Goal: Navigation & Orientation: Find specific page/section

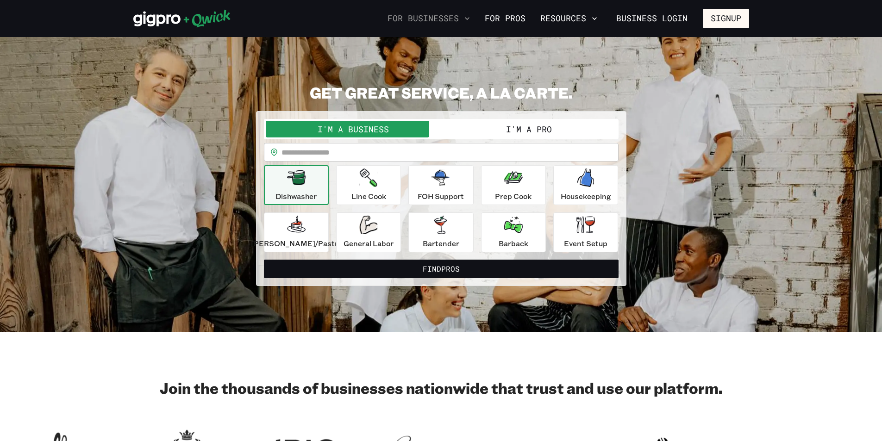
click at [448, 19] on button "For Businesses" at bounding box center [429, 19] width 90 height 16
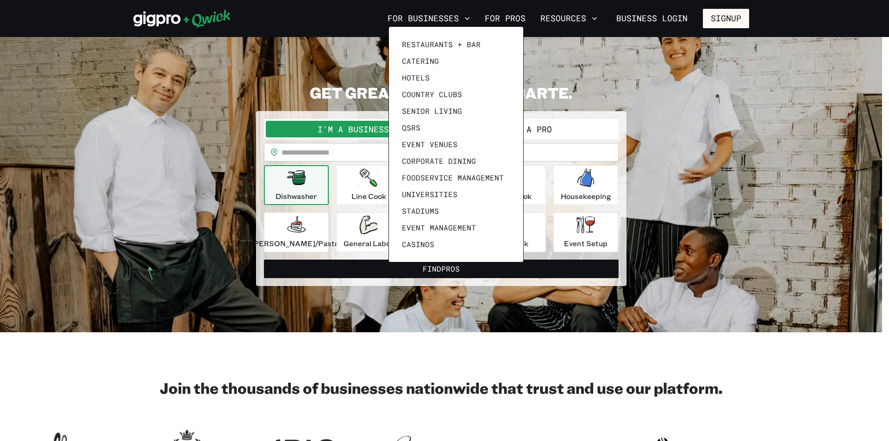
click at [203, 309] on div at bounding box center [444, 220] width 889 height 441
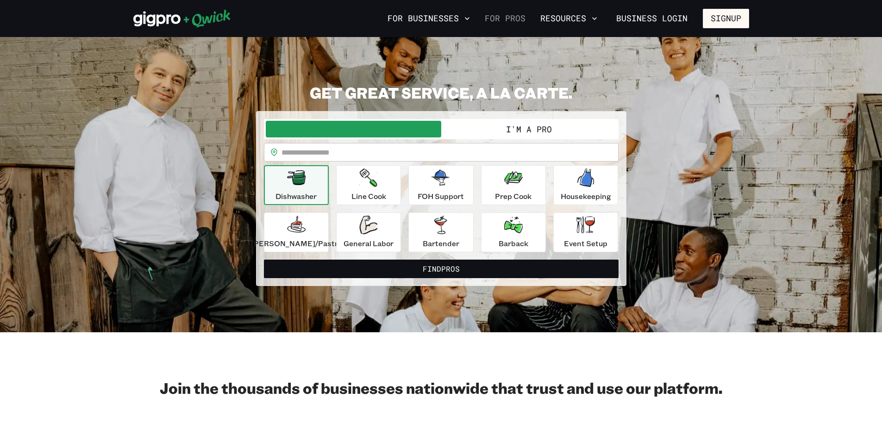
click at [492, 19] on link "For Pros" at bounding box center [505, 19] width 48 height 16
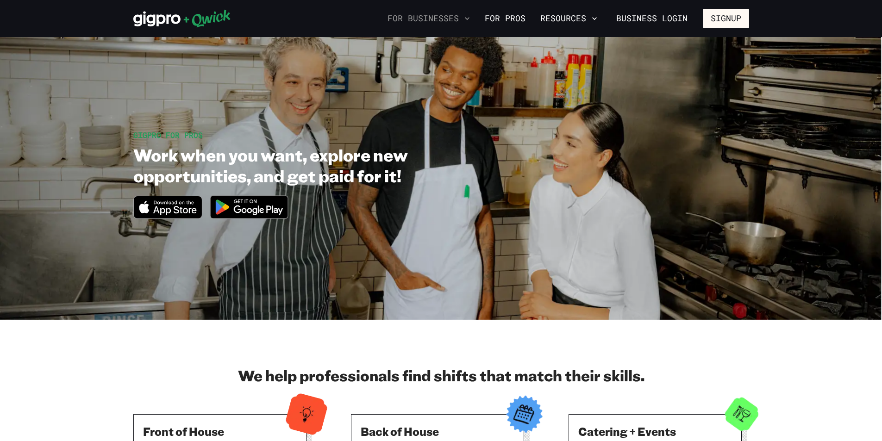
click at [445, 18] on button "For Businesses" at bounding box center [429, 19] width 90 height 16
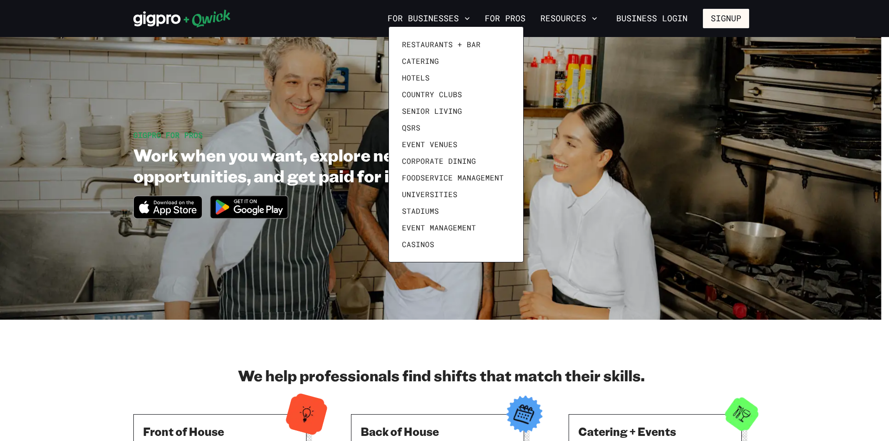
click at [504, 14] on div at bounding box center [444, 220] width 889 height 441
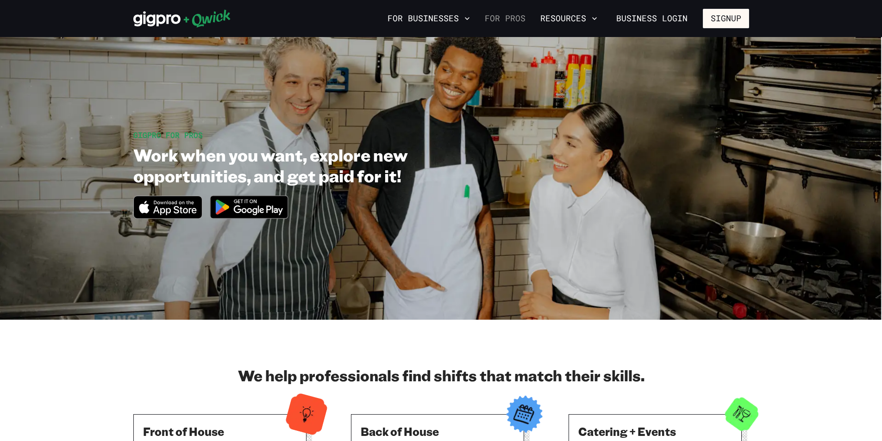
click at [504, 18] on link "For Pros" at bounding box center [505, 19] width 48 height 16
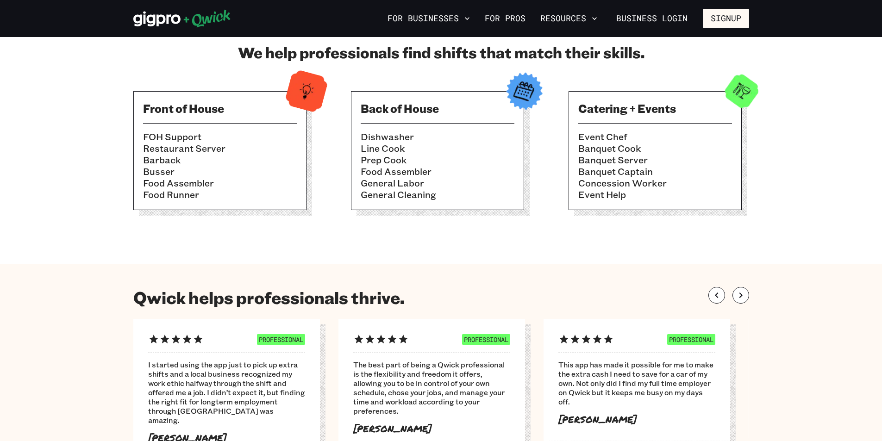
scroll to position [324, 0]
